Goal: Task Accomplishment & Management: Use online tool/utility

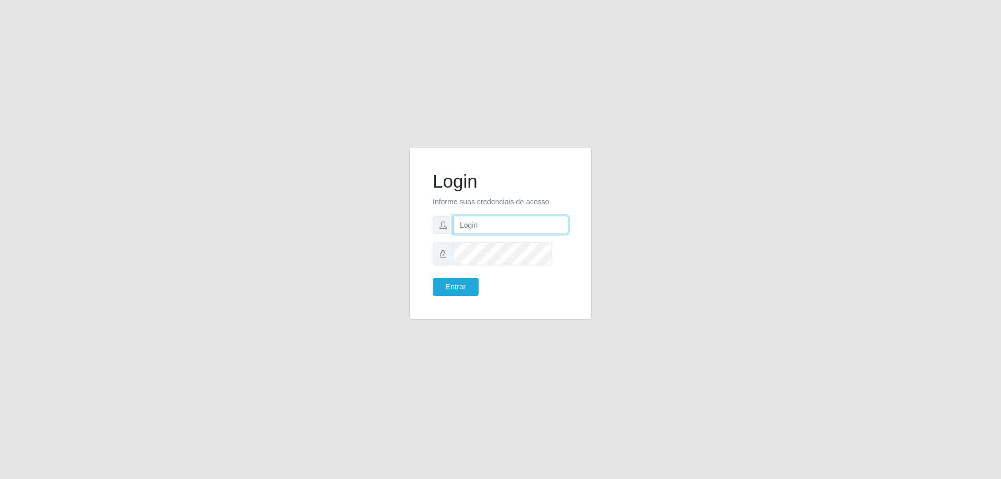
click at [480, 229] on input "text" at bounding box center [510, 225] width 115 height 18
type input "[PERSON_NAME][EMAIL_ADDRESS][DOMAIN_NAME]"
click at [433, 278] on button "Entrar" at bounding box center [456, 287] width 46 height 18
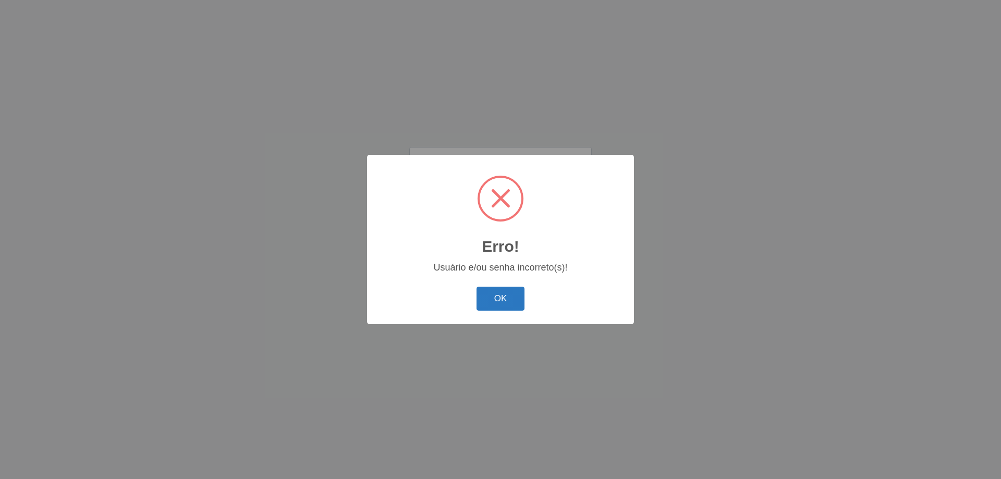
click at [508, 311] on button "OK" at bounding box center [501, 299] width 48 height 25
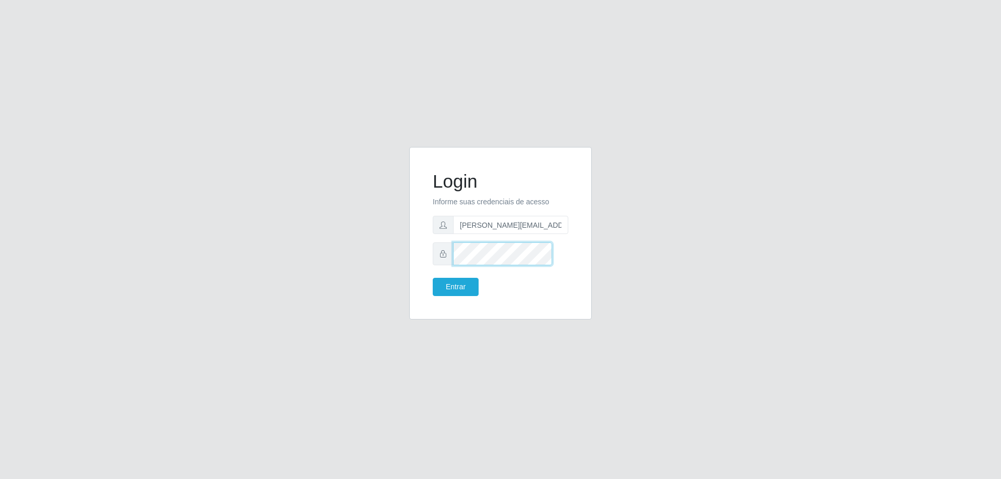
click at [433, 278] on button "Entrar" at bounding box center [456, 287] width 46 height 18
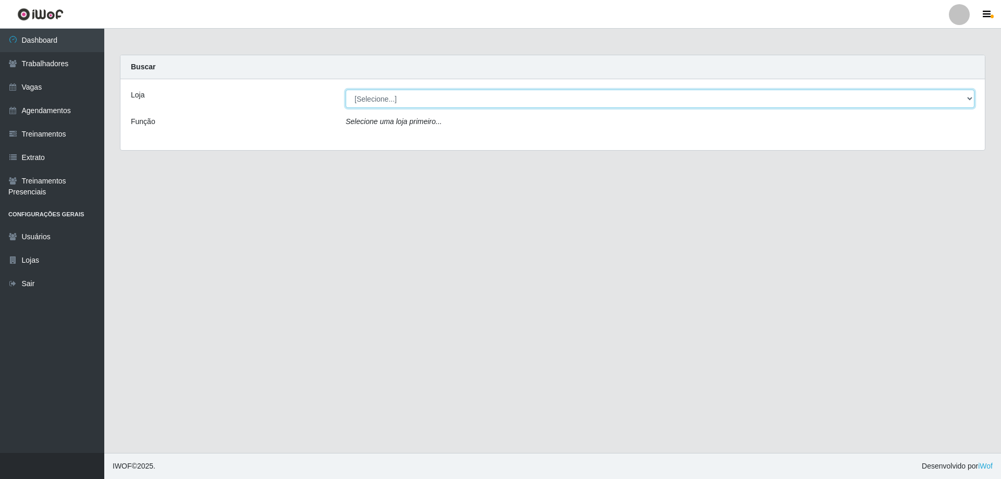
click at [364, 108] on select "[Selecione...] [GEOGRAPHIC_DATA] - [GEOGRAPHIC_DATA]" at bounding box center [660, 99] width 629 height 18
select select "524"
click at [347, 98] on select "[Selecione...] [GEOGRAPHIC_DATA] - [GEOGRAPHIC_DATA]" at bounding box center [660, 99] width 629 height 18
